Goal: Task Accomplishment & Management: Manage account settings

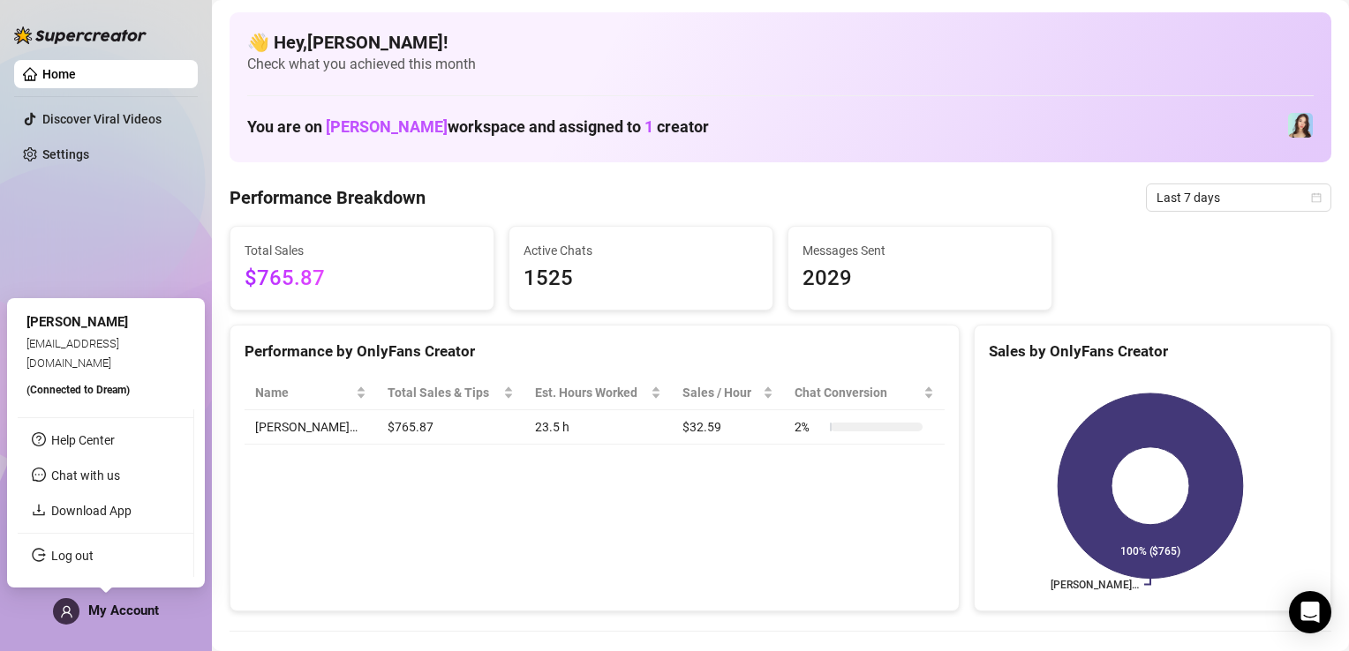
click at [126, 614] on span "My Account" at bounding box center [123, 611] width 71 height 16
click at [94, 557] on link "Log out" at bounding box center [72, 556] width 42 height 14
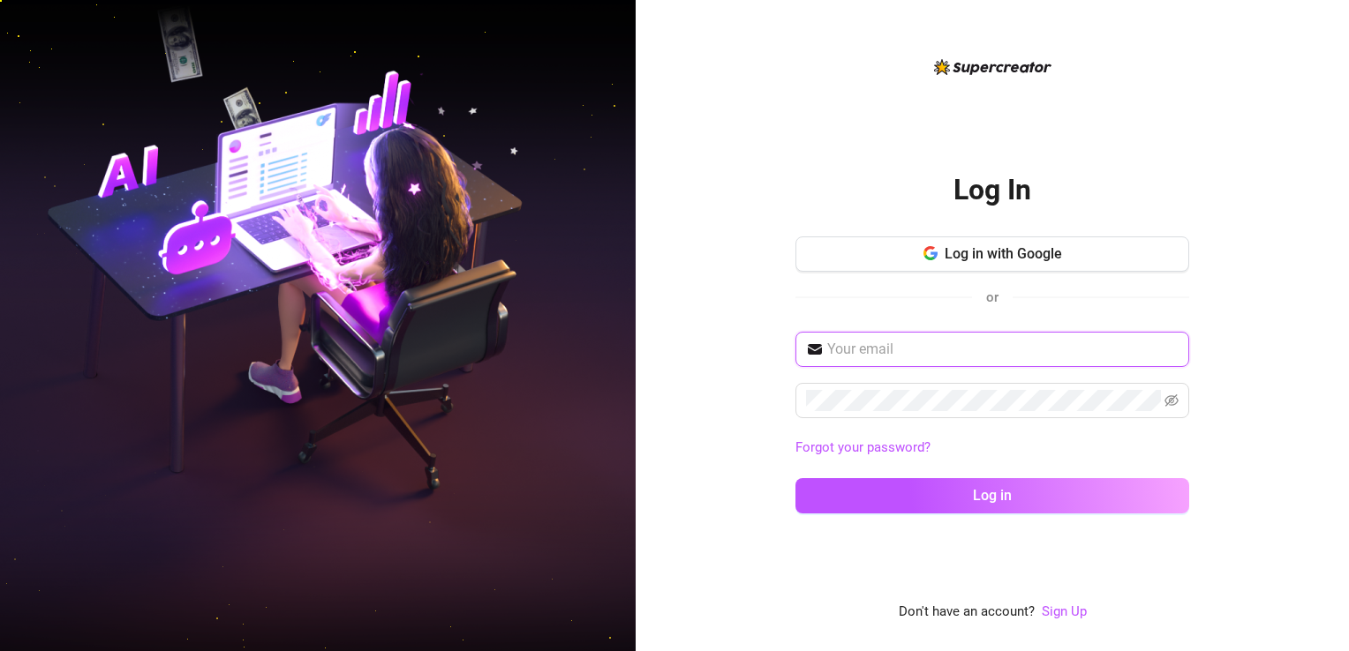
click at [883, 355] on input "text" at bounding box center [1002, 349] width 351 height 21
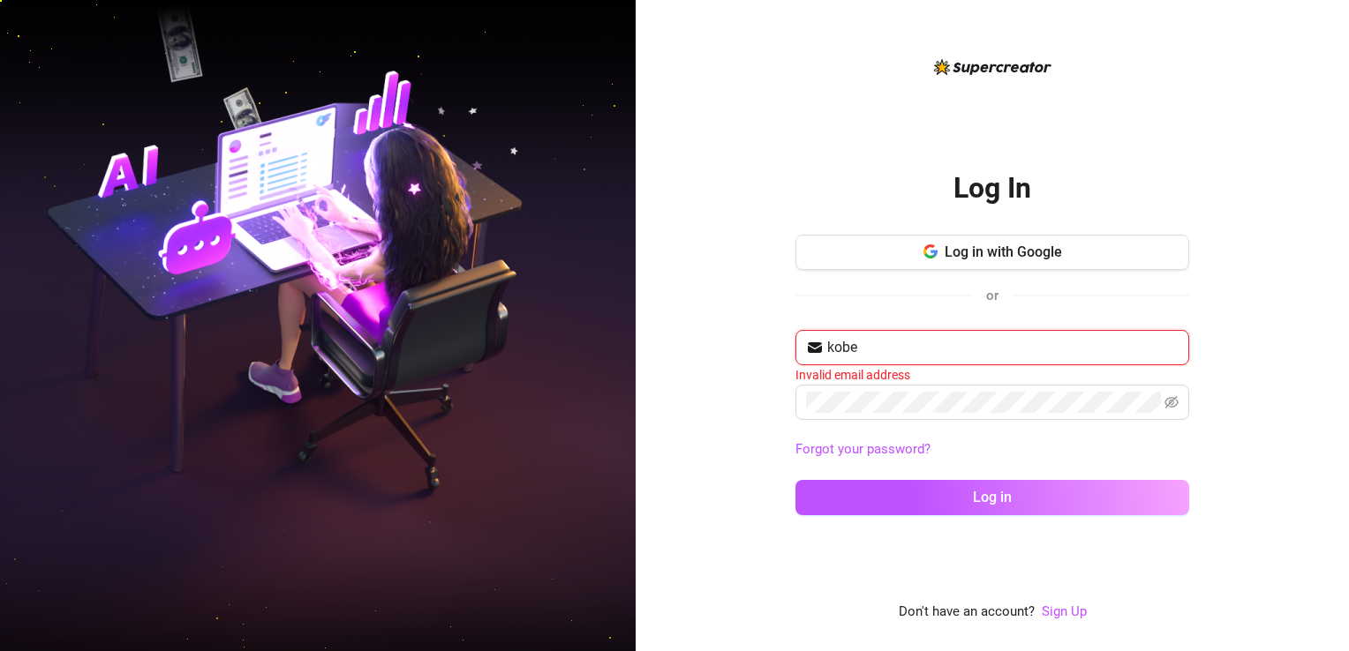
type input "[EMAIL_ADDRESS][DOMAIN_NAME]"
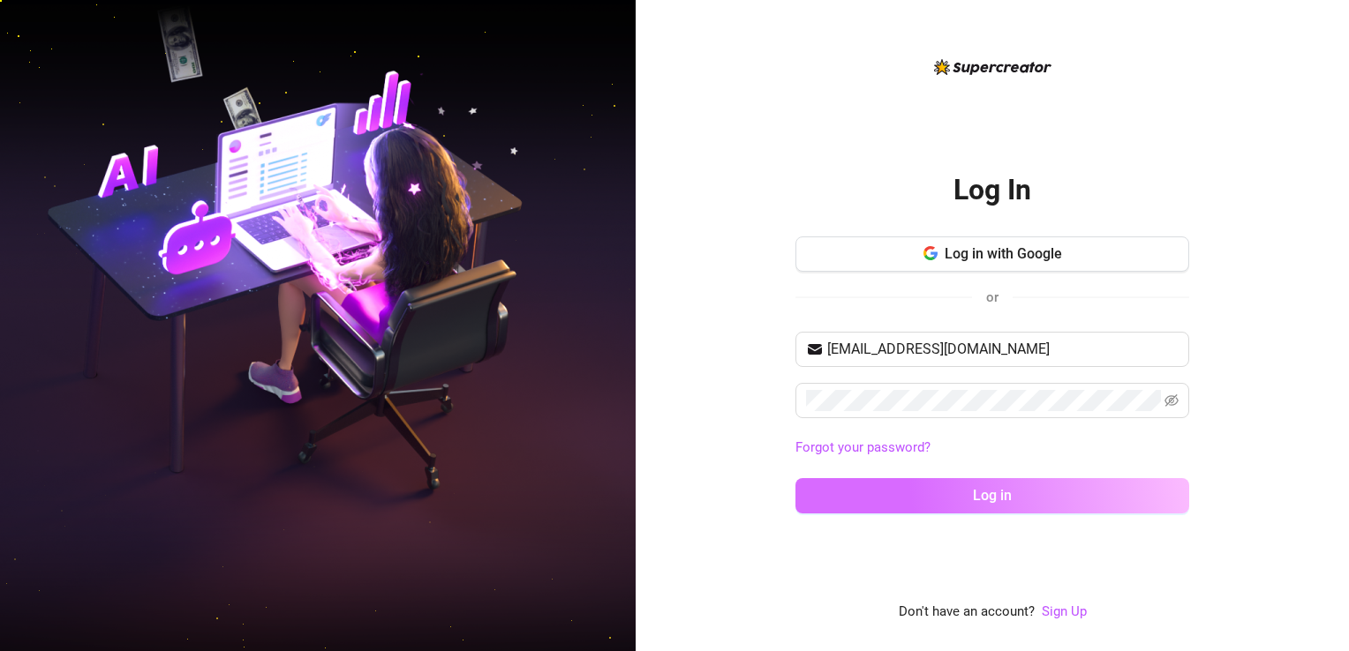
click at [1105, 492] on button "Log in" at bounding box center [992, 495] width 394 height 35
